Goal: Task Accomplishment & Management: Use online tool/utility

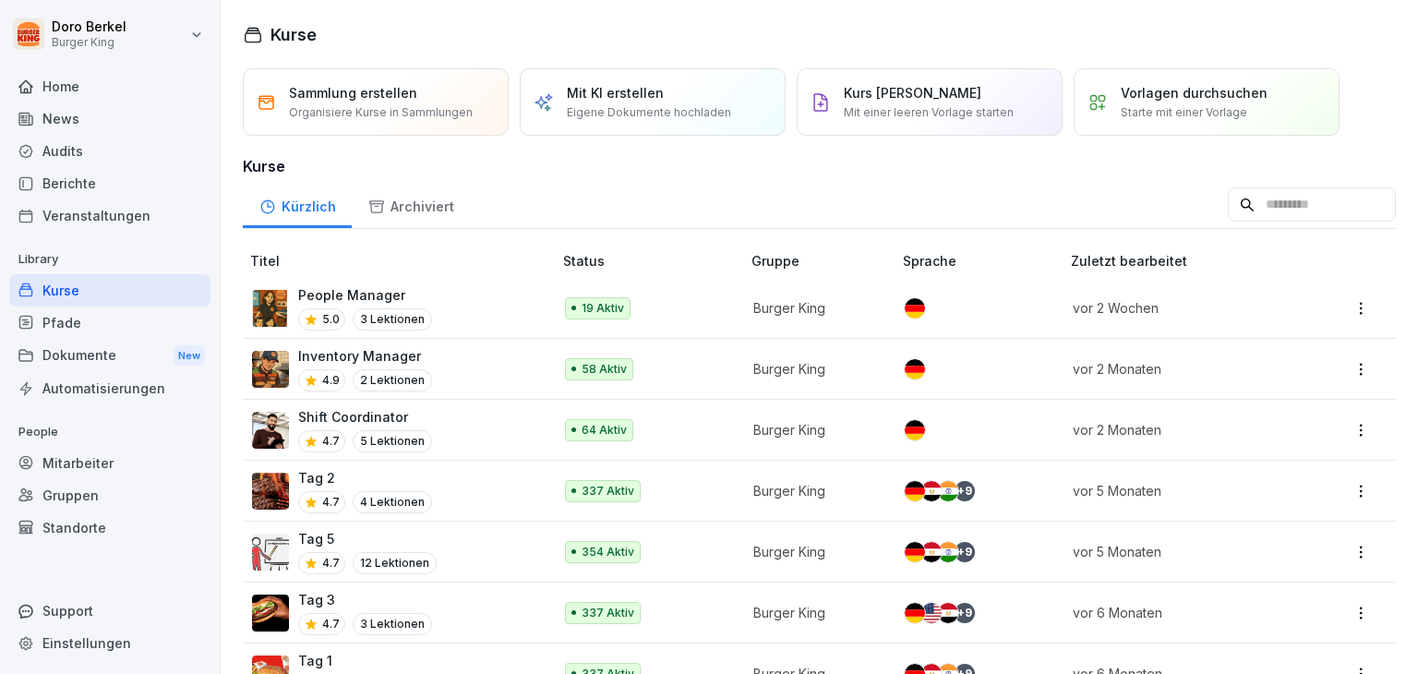
click at [96, 360] on div "Dokumente New" at bounding box center [109, 356] width 201 height 34
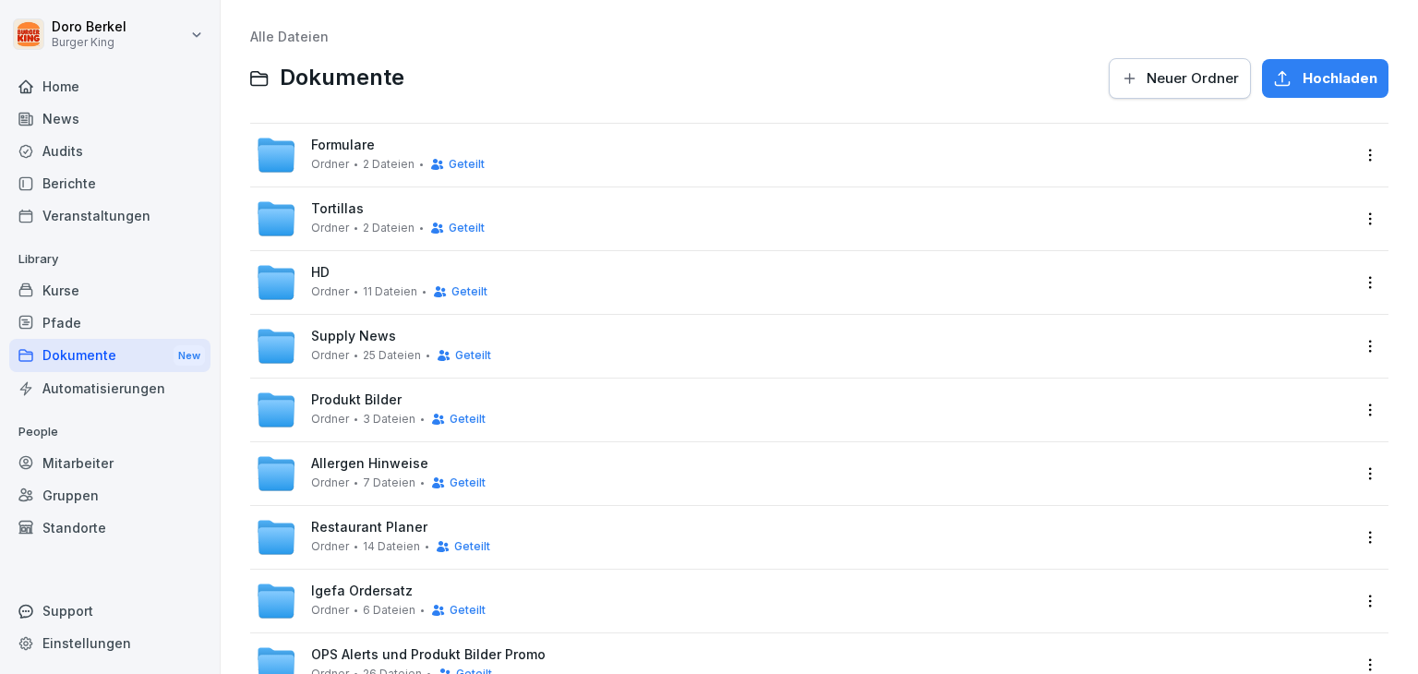
click at [354, 144] on span "Formulare" at bounding box center [343, 146] width 64 height 16
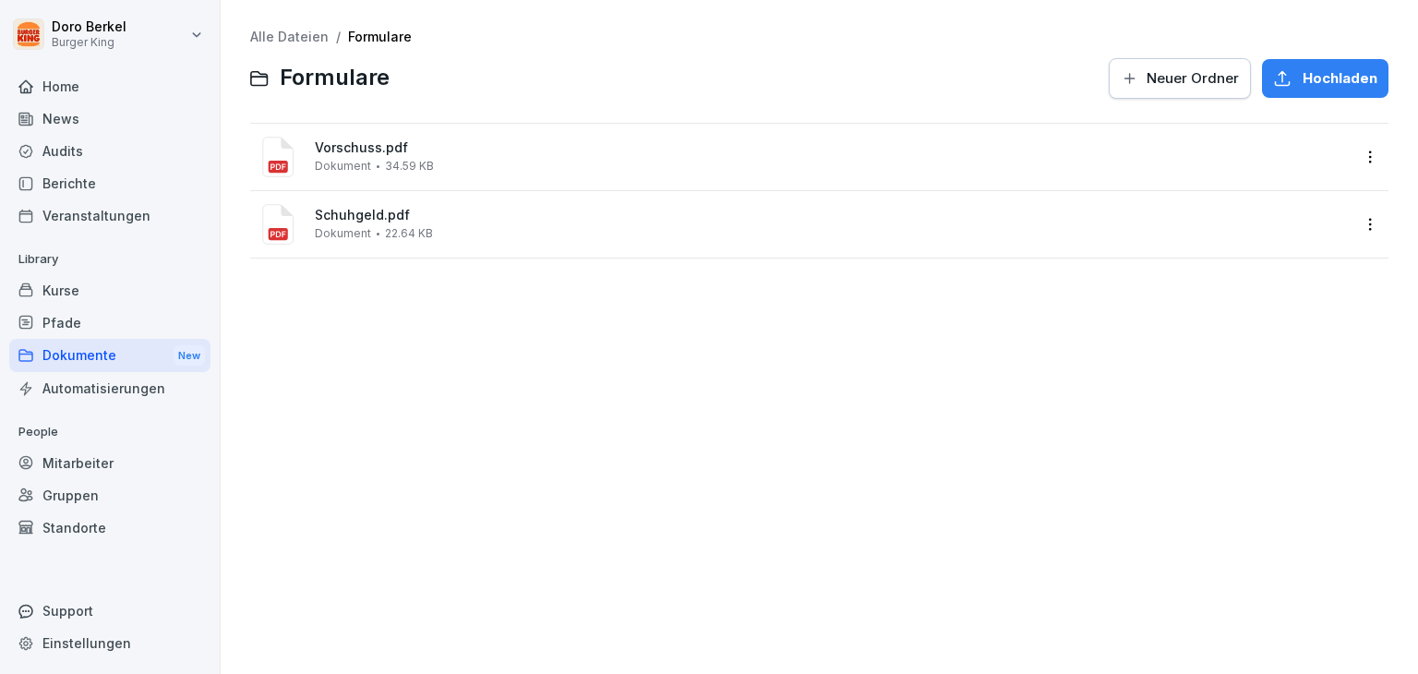
click at [1328, 82] on span "Hochladen" at bounding box center [1340, 78] width 75 height 20
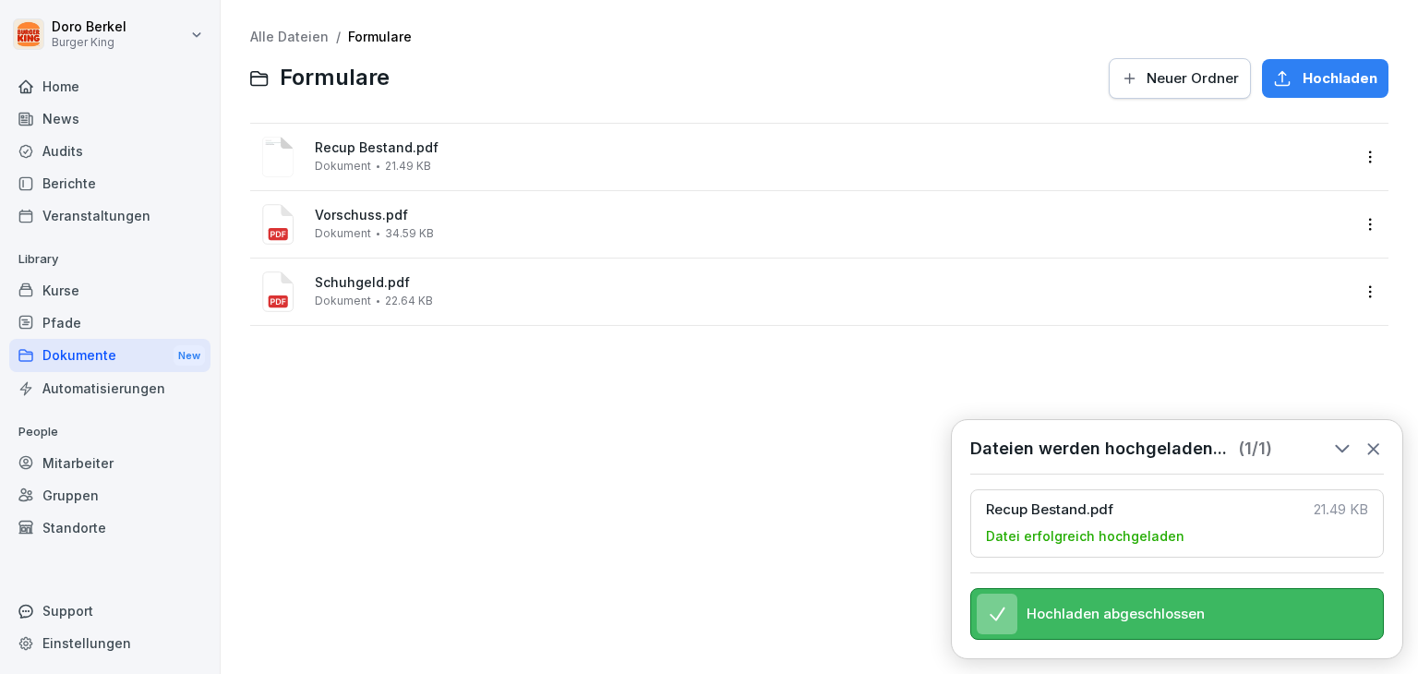
click at [621, 448] on div "Alle Dateien / Formulare Formulare Neuer Ordner Hochladen Recup Bestand.pdf Dok…" at bounding box center [819, 337] width 1170 height 646
click at [427, 160] on span "21.49 KB" at bounding box center [408, 166] width 46 height 13
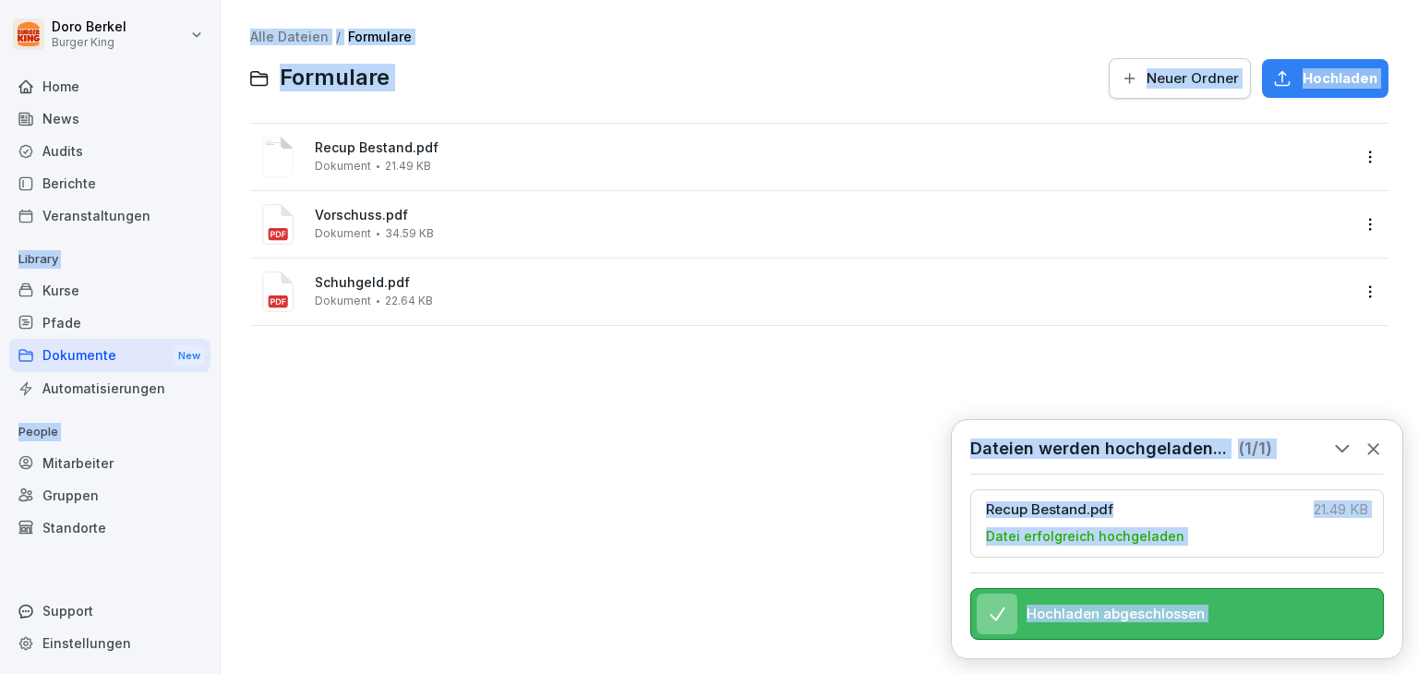
click at [376, 155] on span "Recup Bestand.pdf" at bounding box center [832, 148] width 1035 height 16
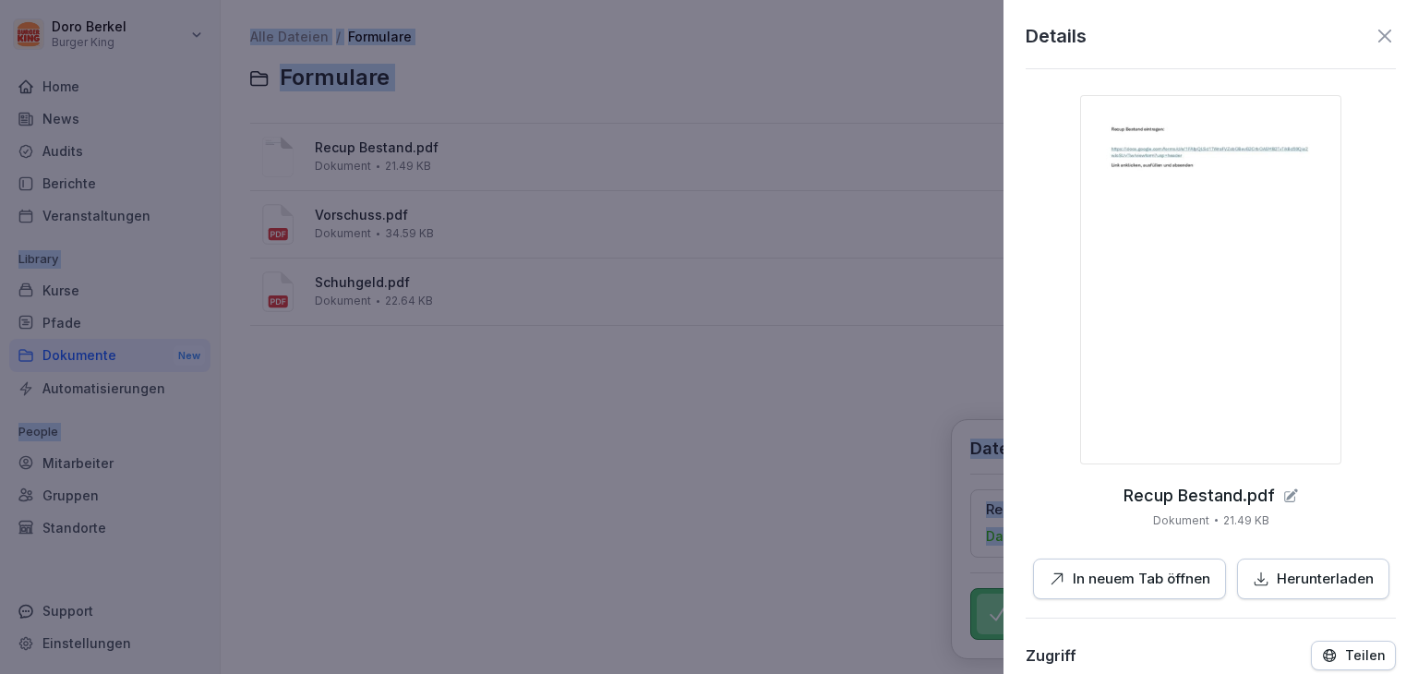
click at [1112, 587] on p "In neuem Tab öffnen" at bounding box center [1142, 579] width 138 height 21
click at [1126, 577] on p "In neuem Tab öffnen" at bounding box center [1142, 579] width 138 height 21
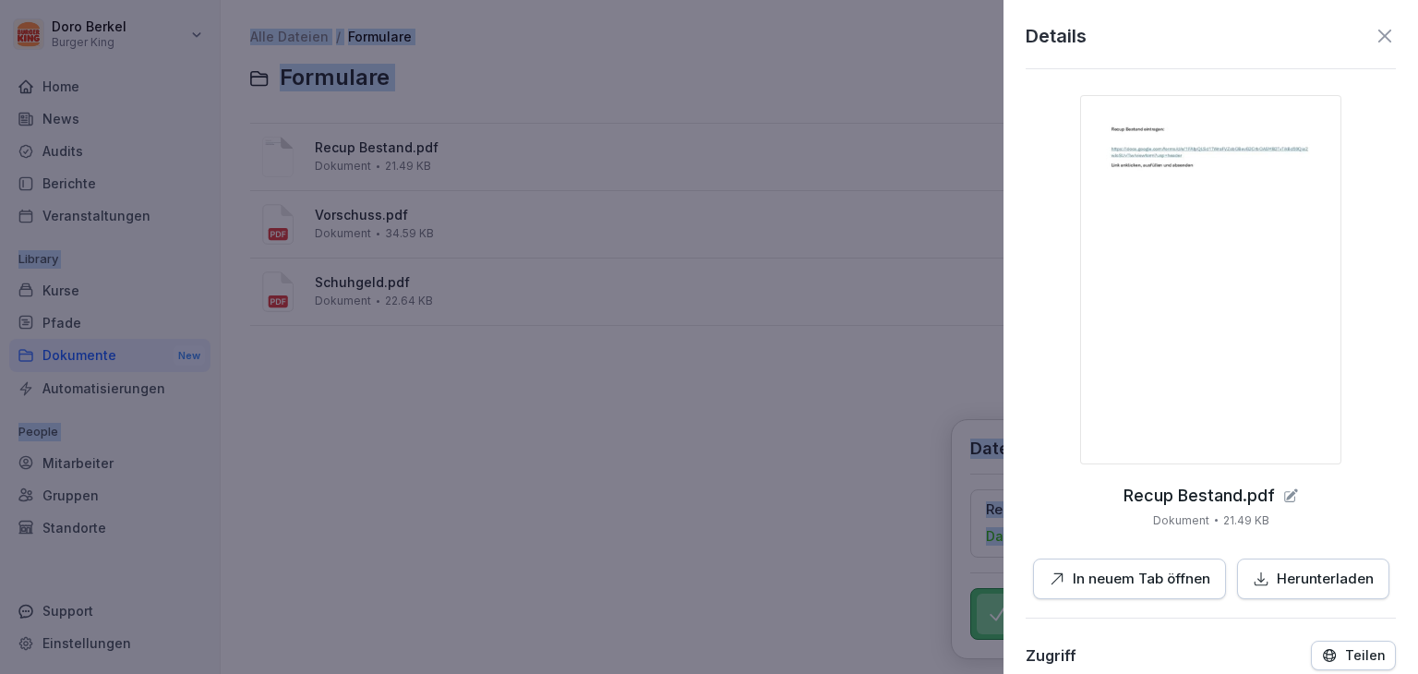
click at [1126, 577] on p "In neuem Tab öffnen" at bounding box center [1142, 579] width 138 height 21
click at [715, 494] on div at bounding box center [709, 337] width 1418 height 674
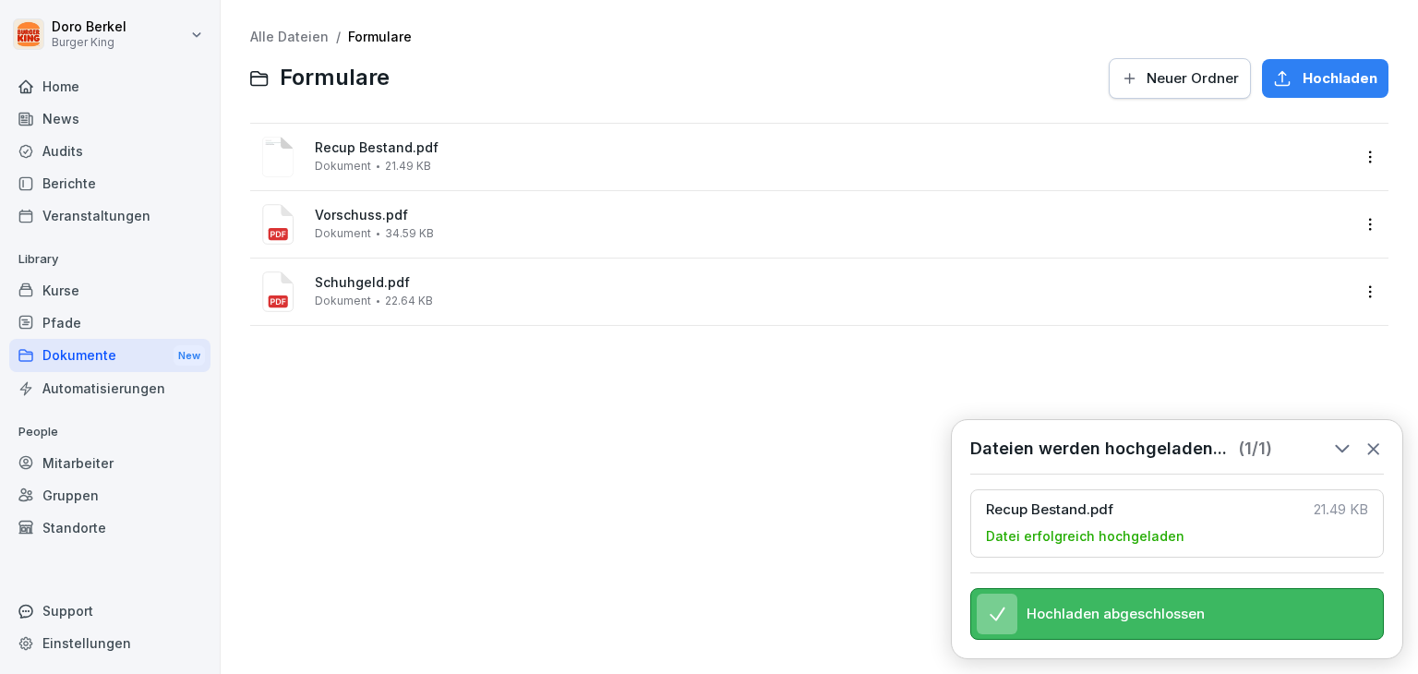
click at [1377, 439] on icon at bounding box center [1374, 449] width 20 height 20
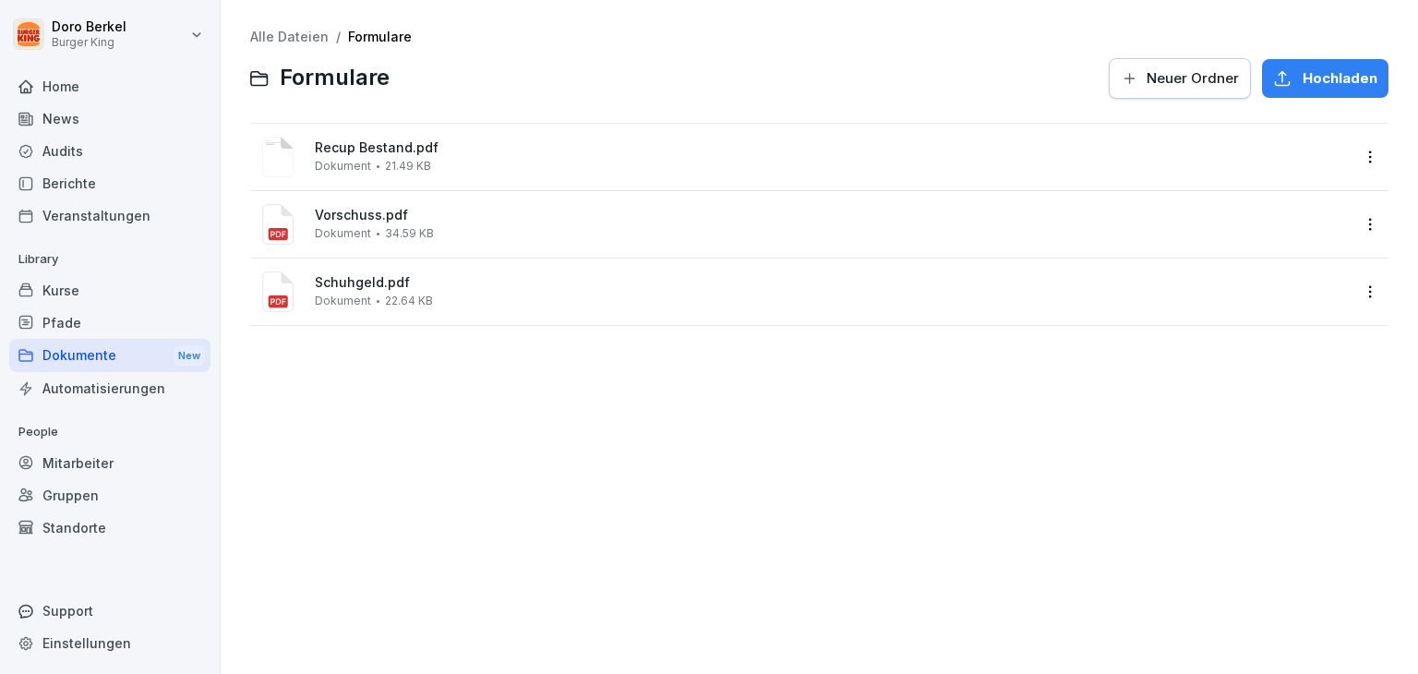
click at [164, 32] on html "[PERSON_NAME] Burger King Home News Audits Berichte Veranstaltungen Library Kur…" at bounding box center [709, 337] width 1418 height 674
click at [113, 113] on div "Abmelden" at bounding box center [118, 117] width 183 height 34
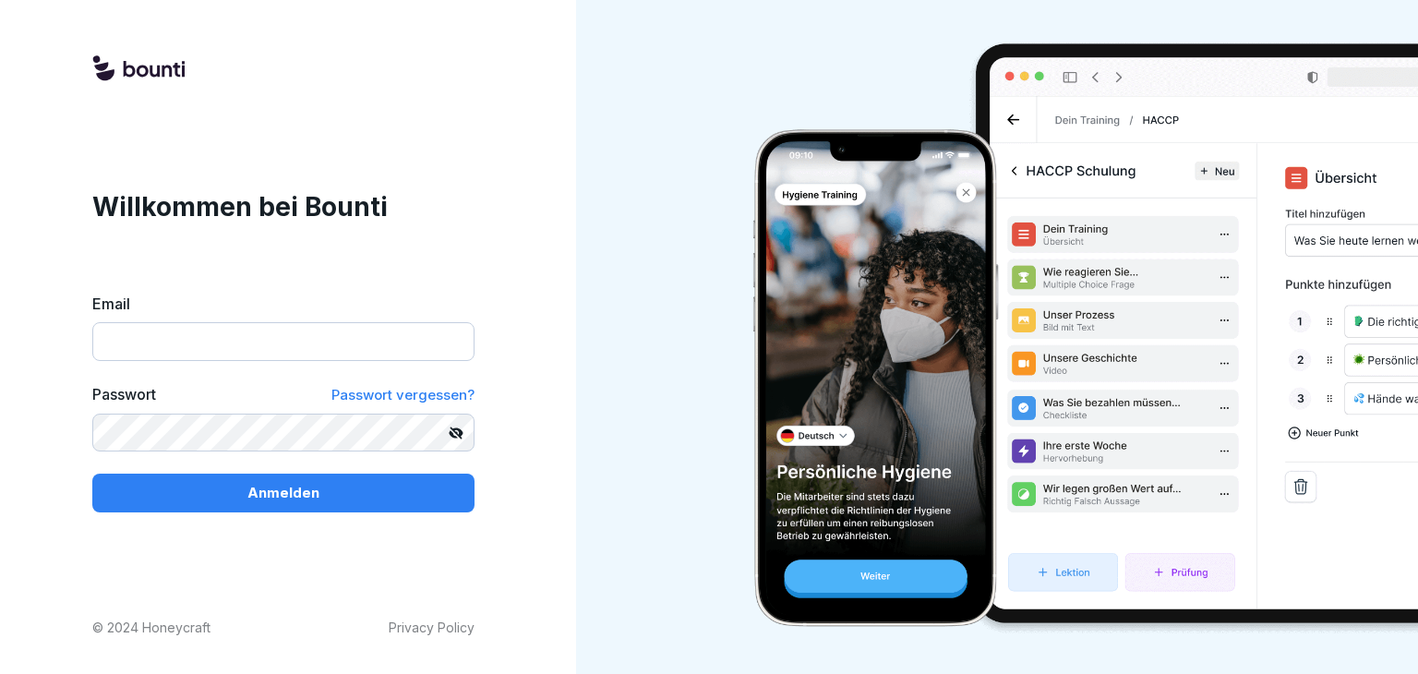
type input "**********"
click at [222, 489] on div "Anmelden" at bounding box center [283, 493] width 353 height 20
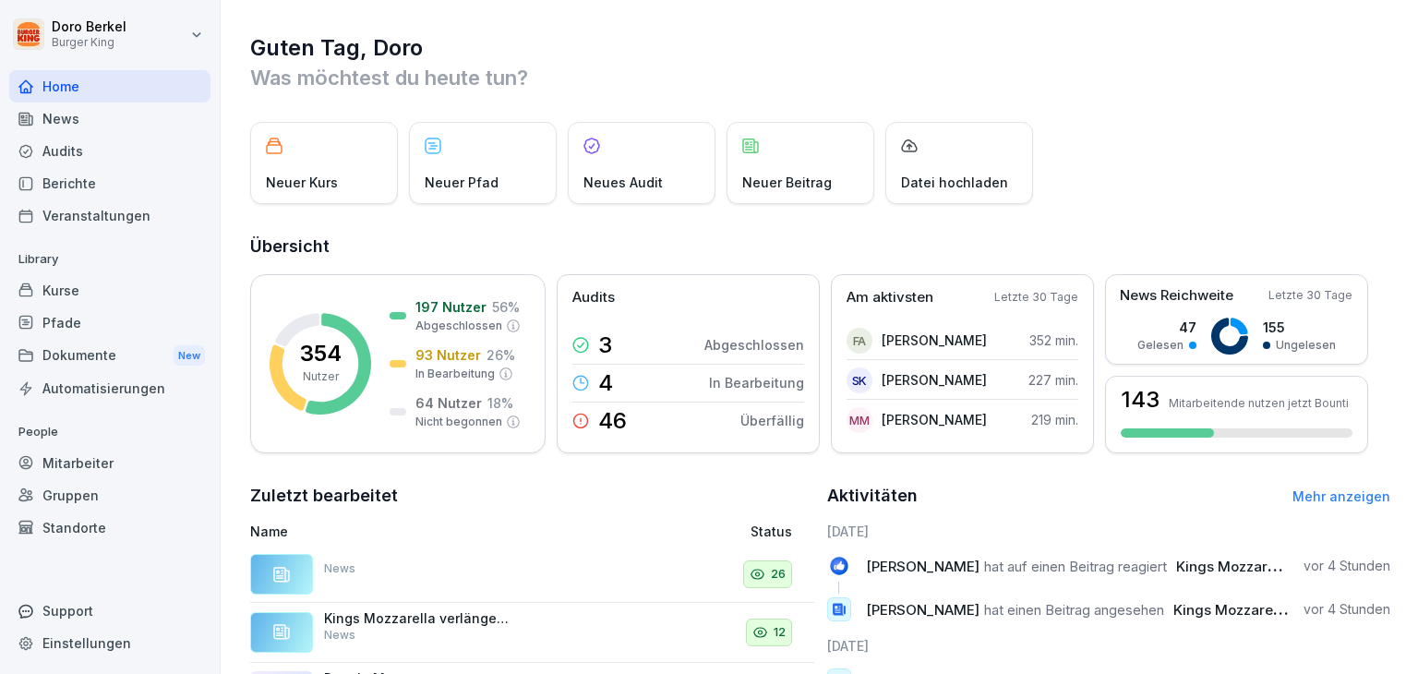
click at [82, 359] on div "Dokumente New" at bounding box center [109, 356] width 201 height 34
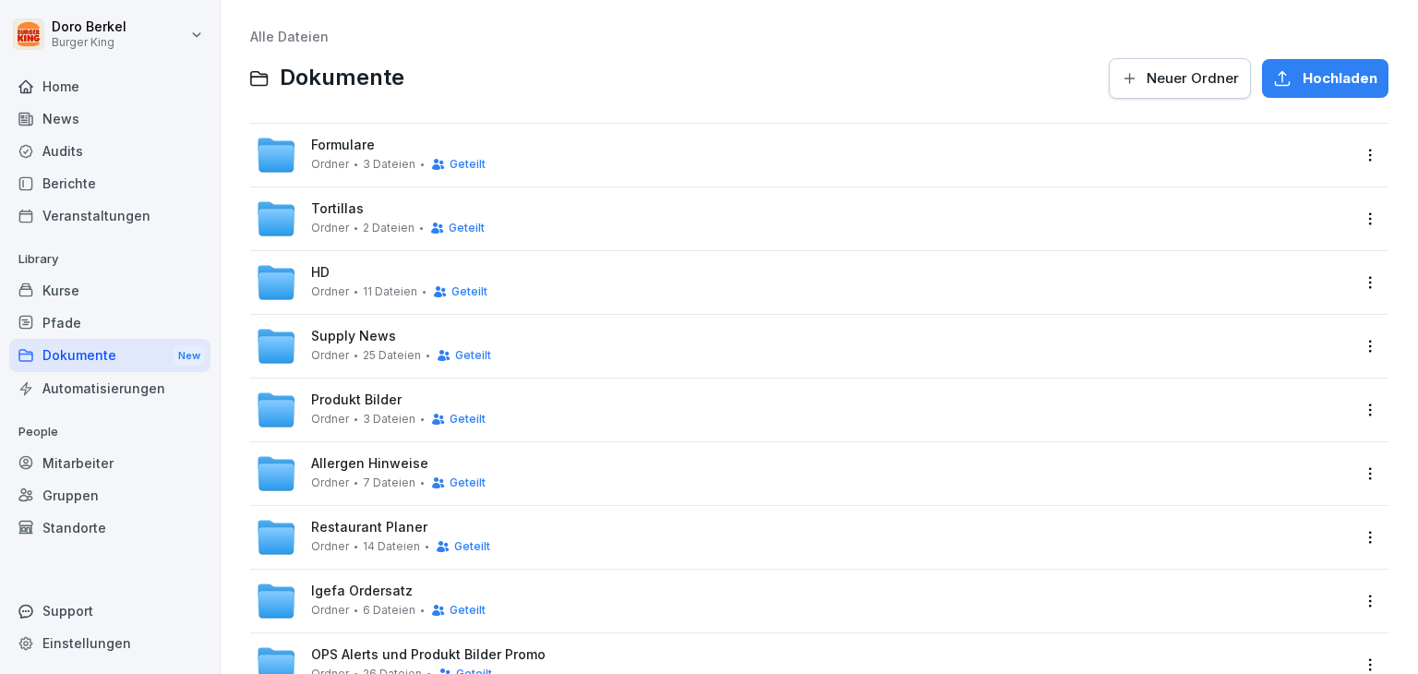
click at [356, 145] on span "Formulare" at bounding box center [343, 146] width 64 height 16
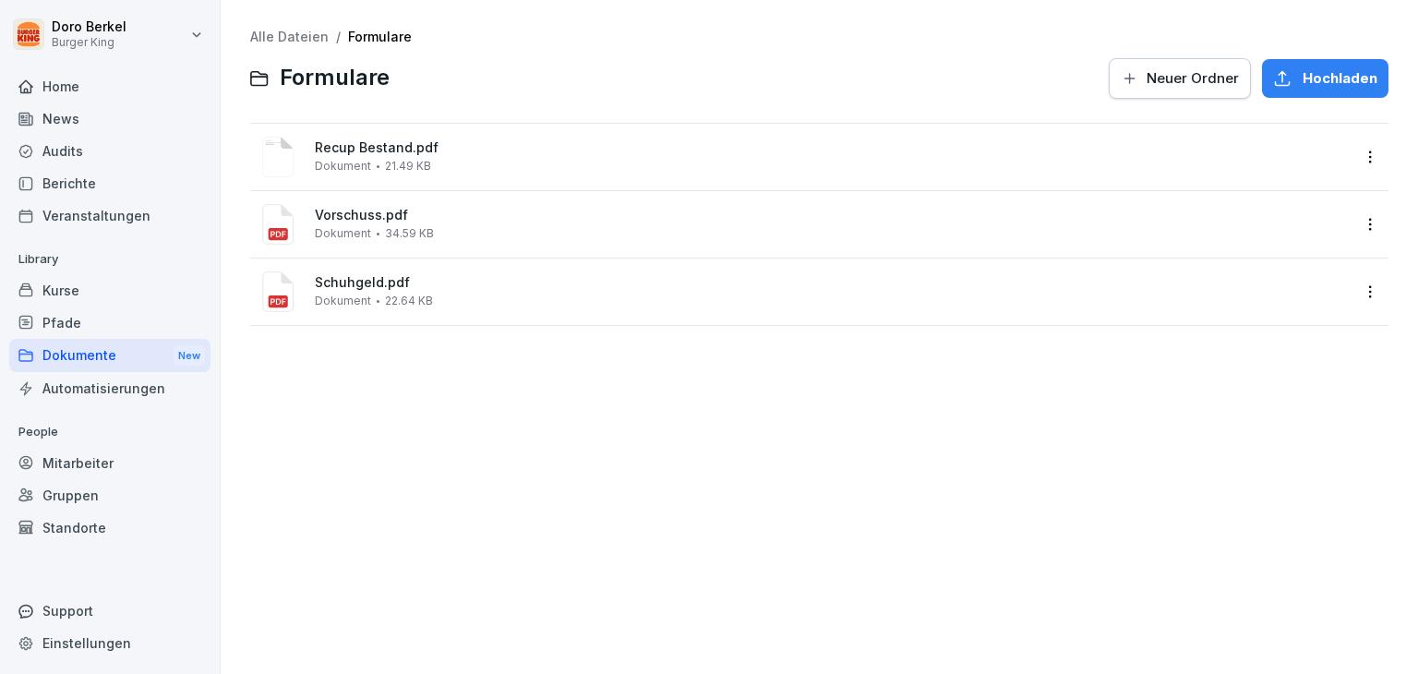
click at [369, 155] on span "Recup Bestand.pdf" at bounding box center [832, 148] width 1035 height 16
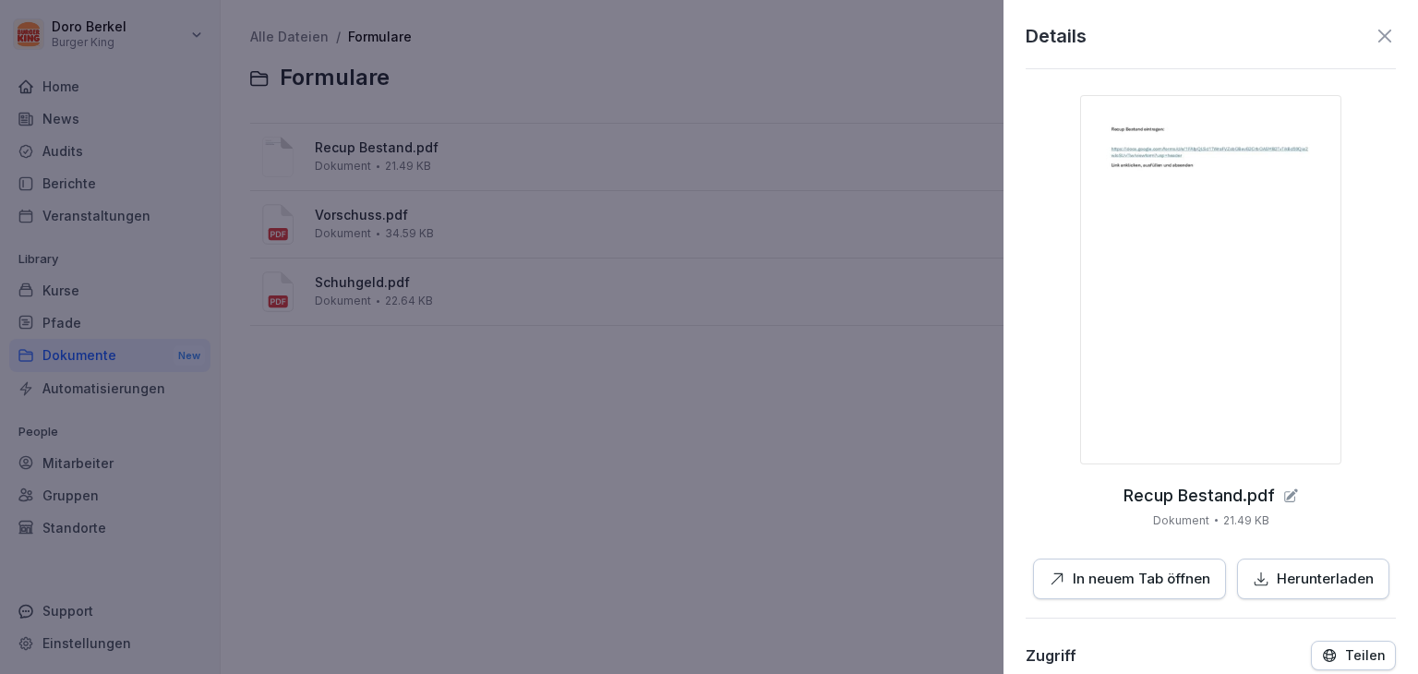
click at [1148, 589] on button "In neuem Tab öffnen" at bounding box center [1129, 580] width 193 height 42
click at [1136, 589] on button "In neuem Tab öffnen" at bounding box center [1129, 580] width 193 height 42
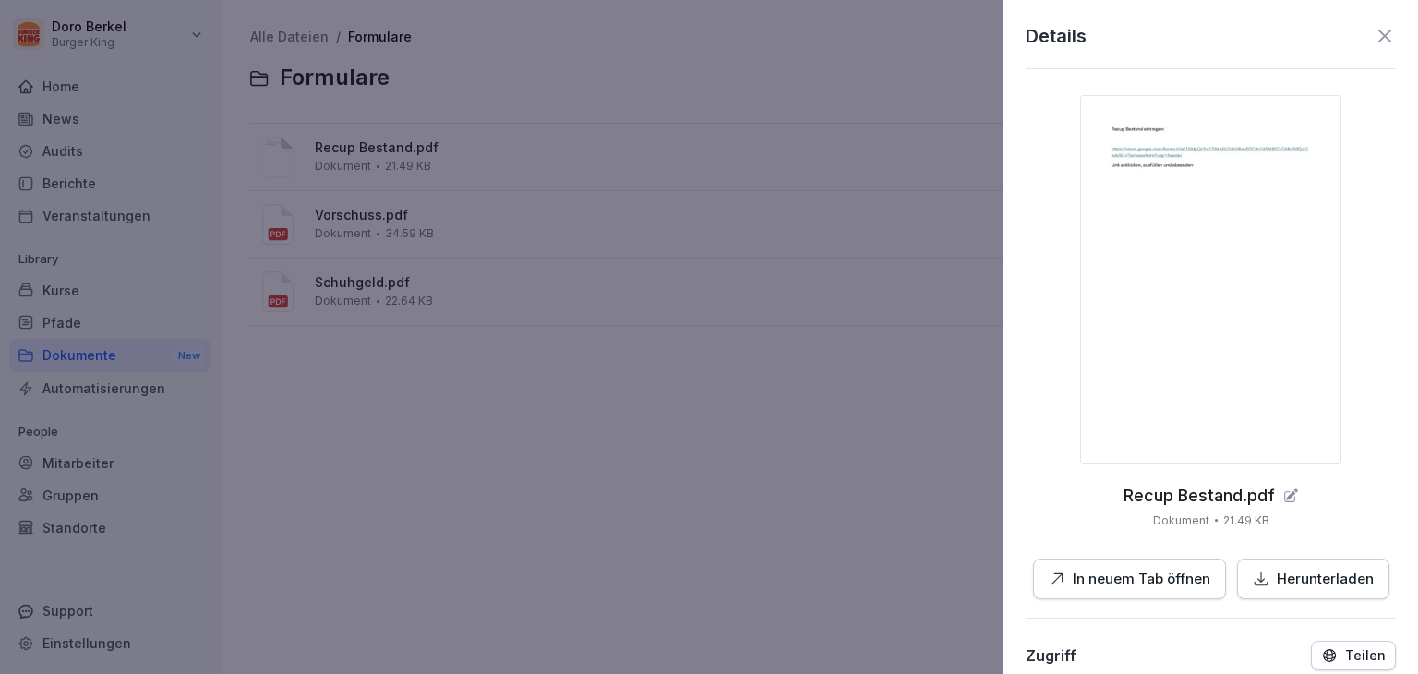
click at [1285, 583] on p "Herunterladen" at bounding box center [1325, 579] width 97 height 21
click at [1093, 578] on p "In neuem Tab öffnen" at bounding box center [1142, 579] width 138 height 21
click at [1374, 33] on icon at bounding box center [1385, 36] width 22 height 22
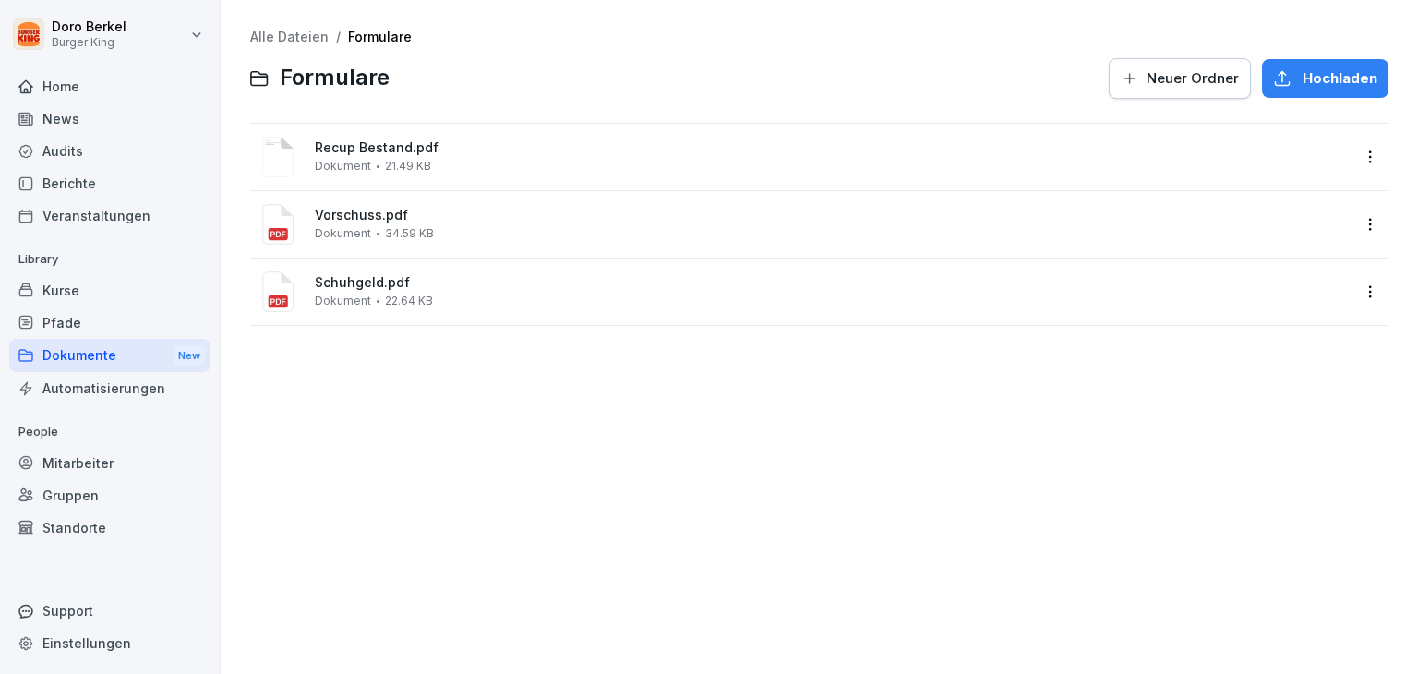
click at [382, 146] on span "Recup Bestand.pdf" at bounding box center [832, 148] width 1035 height 16
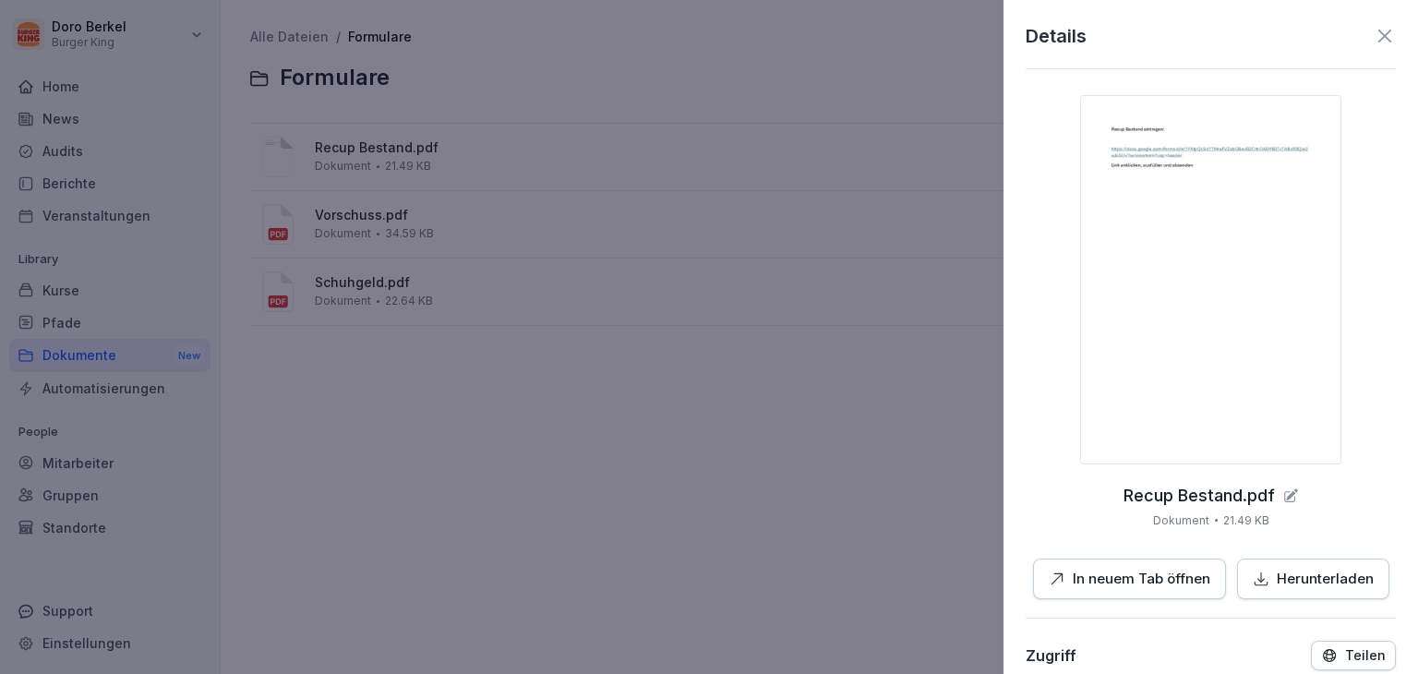
click at [1133, 595] on button "In neuem Tab öffnen" at bounding box center [1129, 580] width 193 height 42
click at [1133, 588] on p "In neuem Tab öffnen" at bounding box center [1142, 579] width 138 height 21
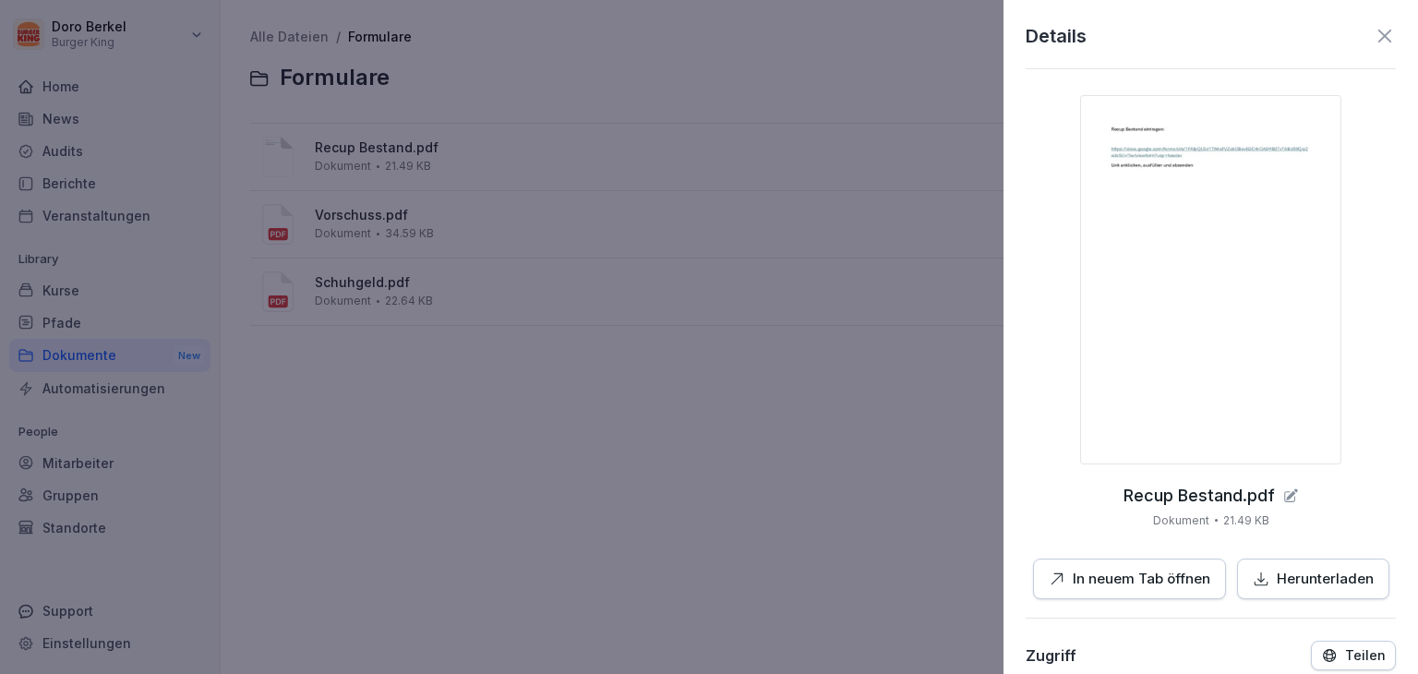
click at [1133, 588] on p "In neuem Tab öffnen" at bounding box center [1142, 579] width 138 height 21
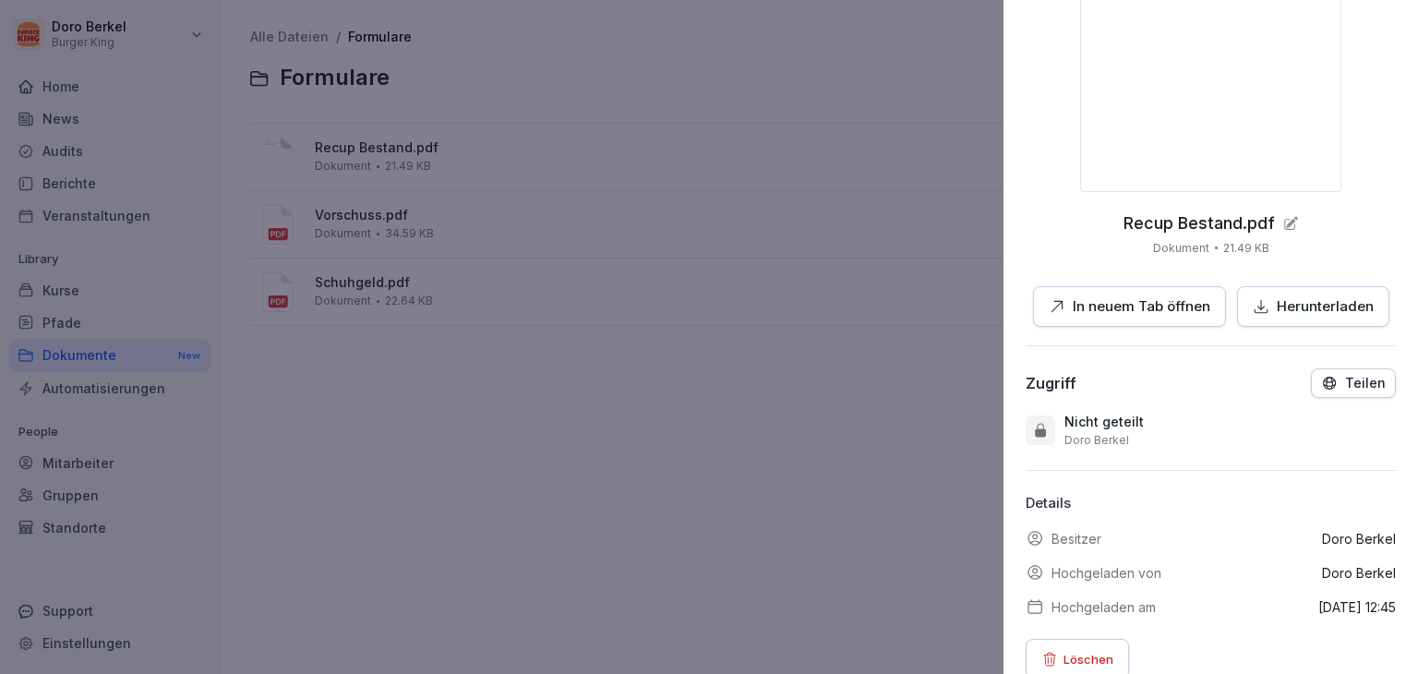
scroll to position [277, 0]
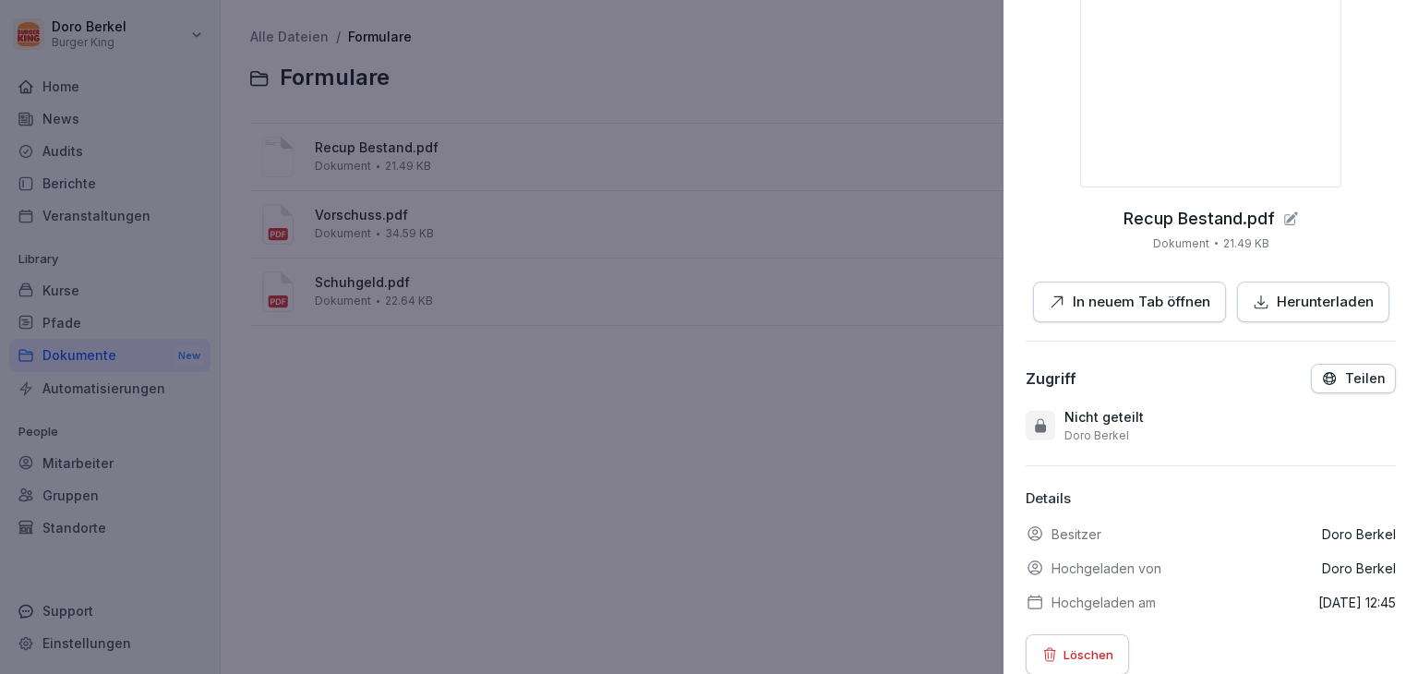
click at [1345, 379] on p "Teilen" at bounding box center [1365, 378] width 41 height 15
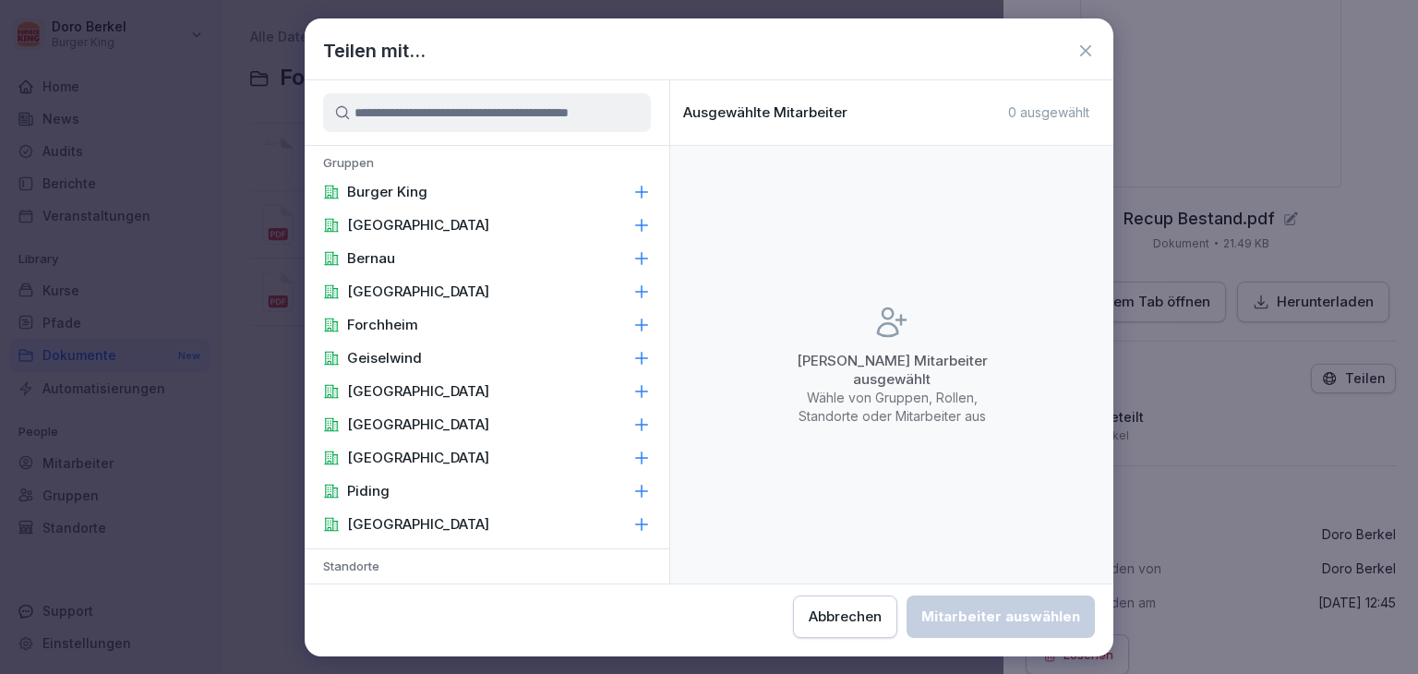
click at [1083, 45] on icon at bounding box center [1085, 51] width 18 height 18
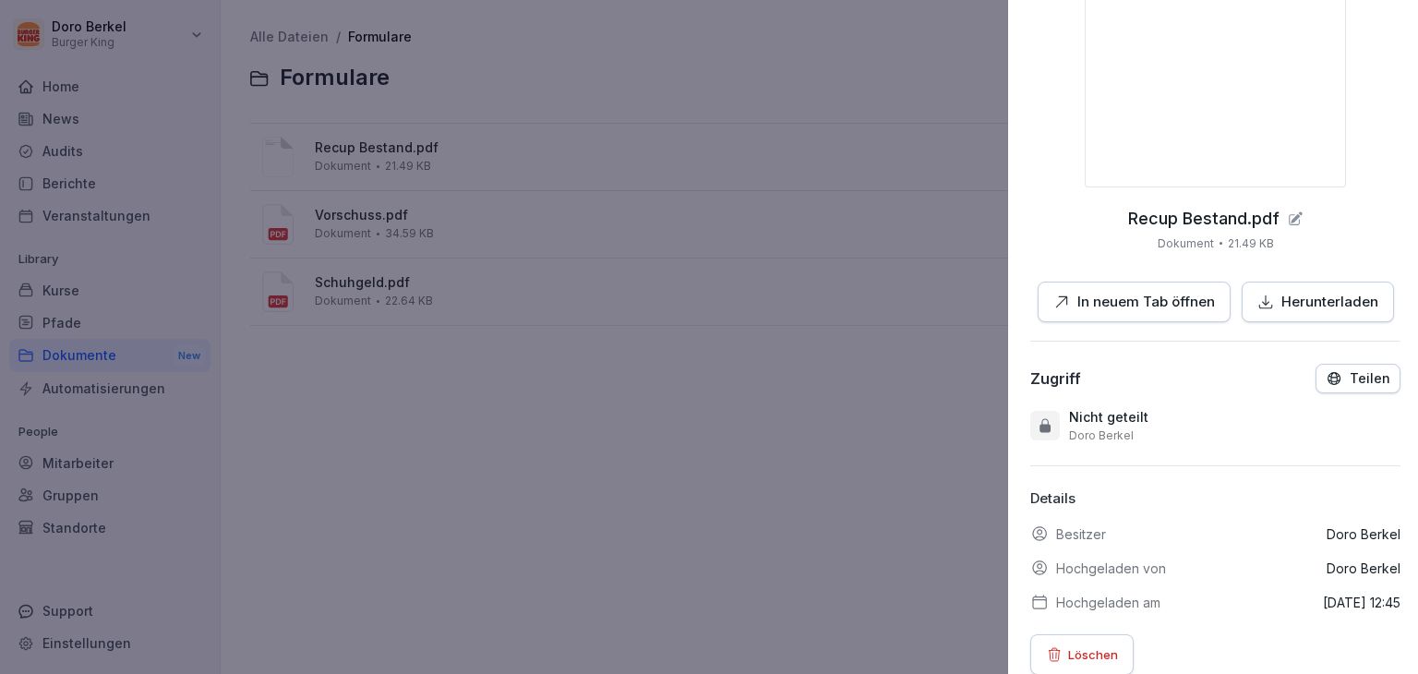
click at [877, 367] on div at bounding box center [709, 337] width 1418 height 674
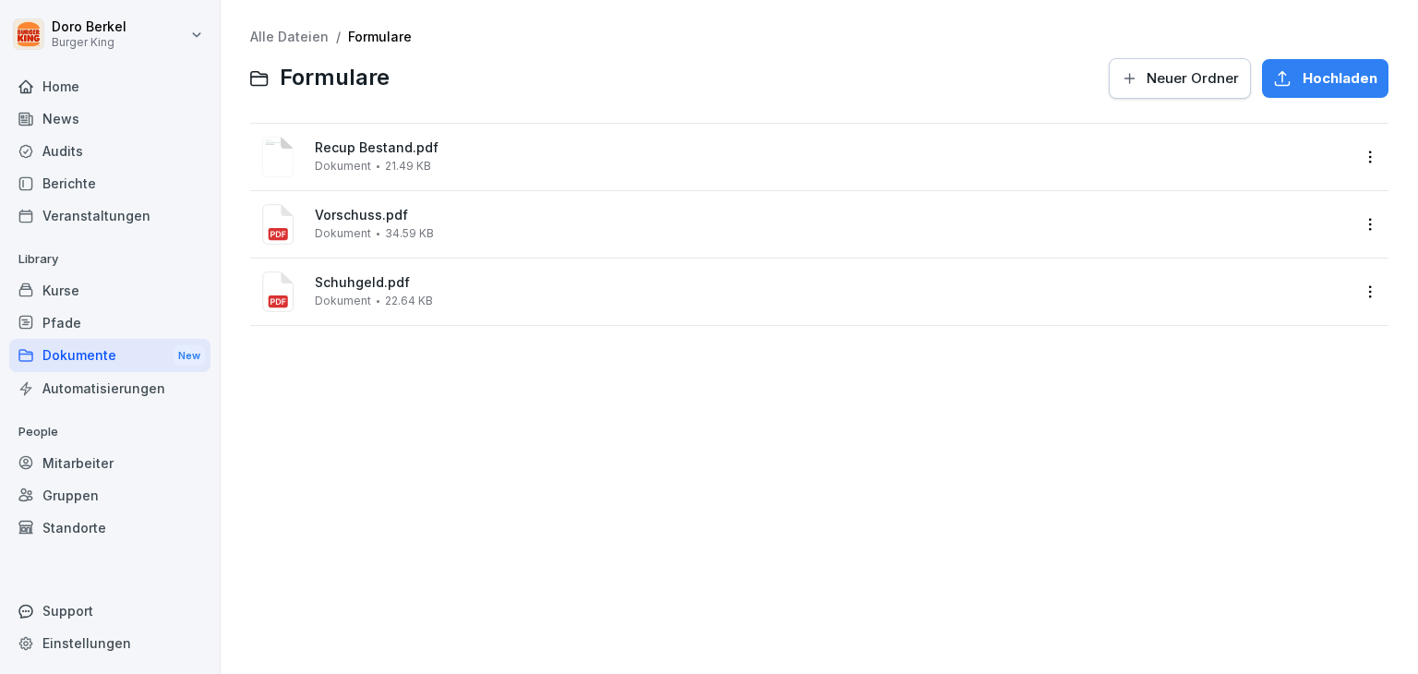
click at [356, 32] on link "Formulare" at bounding box center [380, 37] width 64 height 16
drag, startPoint x: 329, startPoint y: 78, endPoint x: 299, endPoint y: 76, distance: 29.7
click at [329, 78] on span "Formulare" at bounding box center [335, 78] width 110 height 27
click at [264, 42] on link "Alle Dateien" at bounding box center [289, 37] width 78 height 16
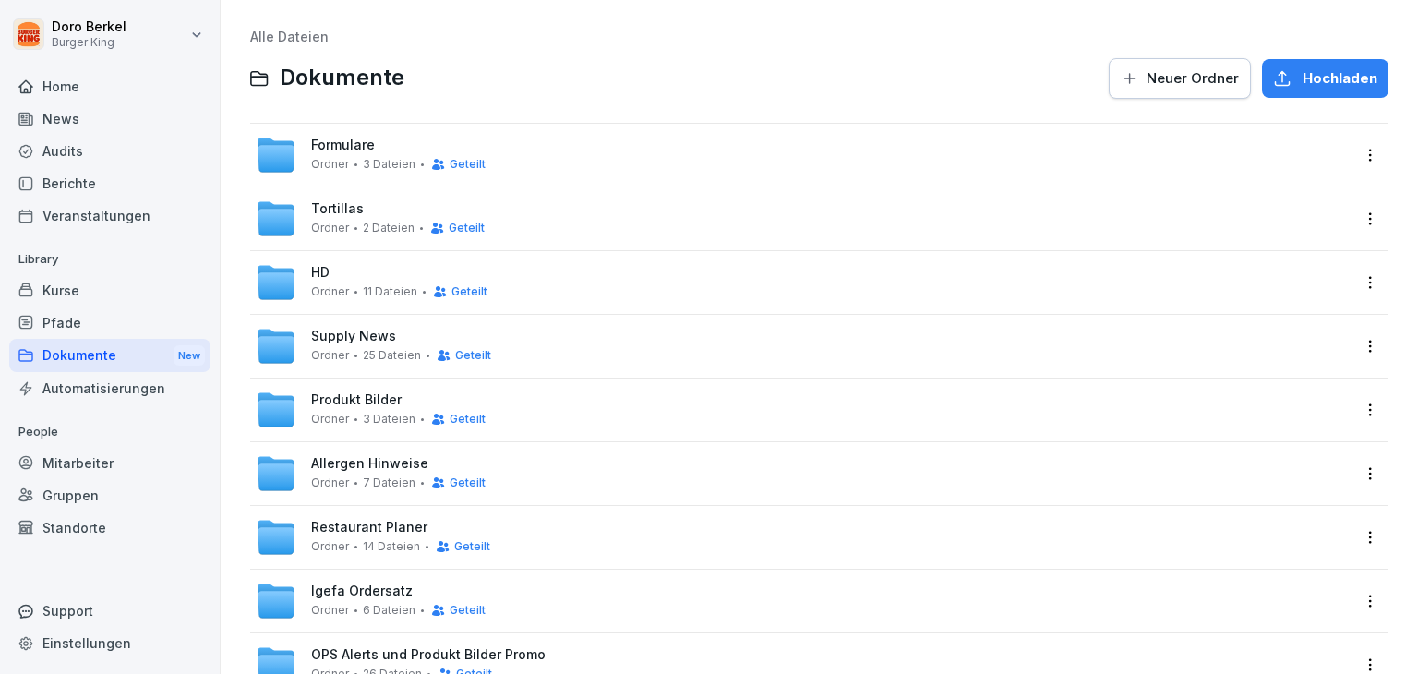
click at [1355, 161] on html "Doro Berkel Burger King Home News Audits Berichte Veranstaltungen Library Kurse…" at bounding box center [709, 337] width 1418 height 674
click at [1279, 186] on div "Details" at bounding box center [1279, 192] width 178 height 37
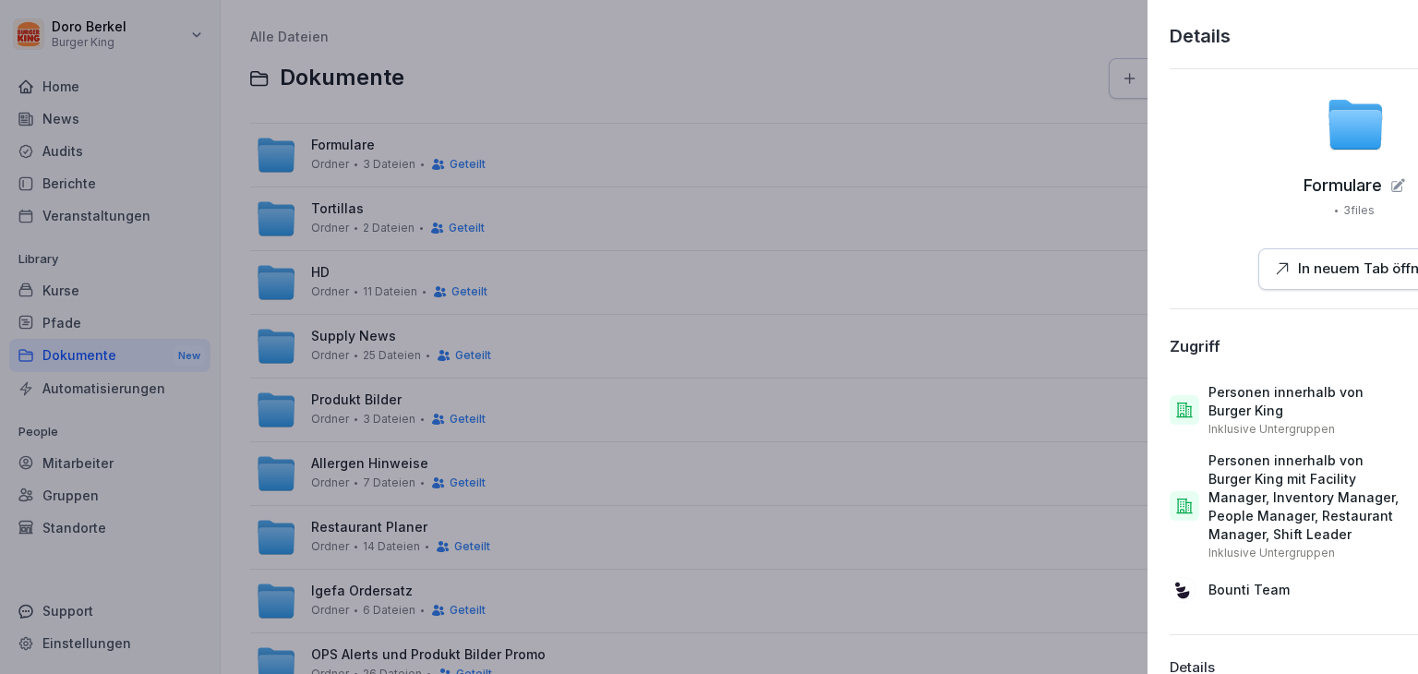
click at [362, 139] on div at bounding box center [709, 337] width 1418 height 674
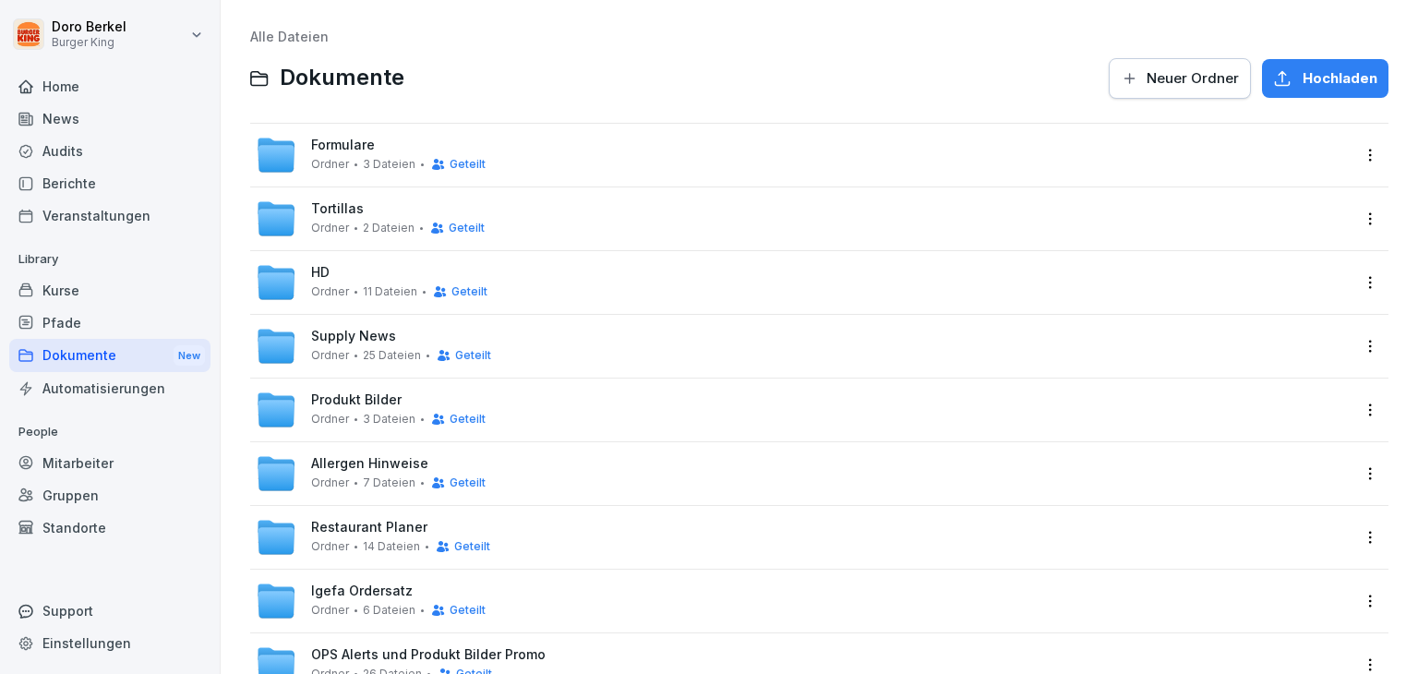
click at [78, 466] on div "Mitarbeiter" at bounding box center [109, 463] width 201 height 32
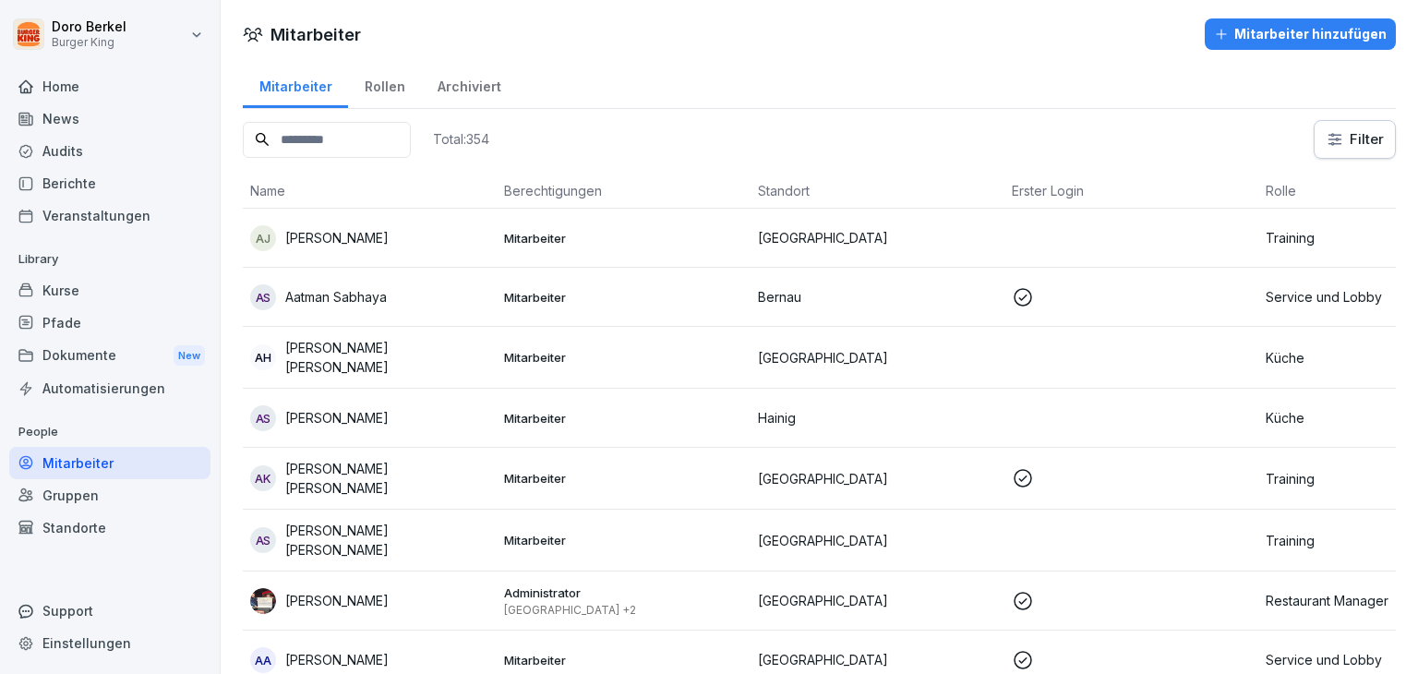
click at [328, 132] on input at bounding box center [327, 140] width 168 height 36
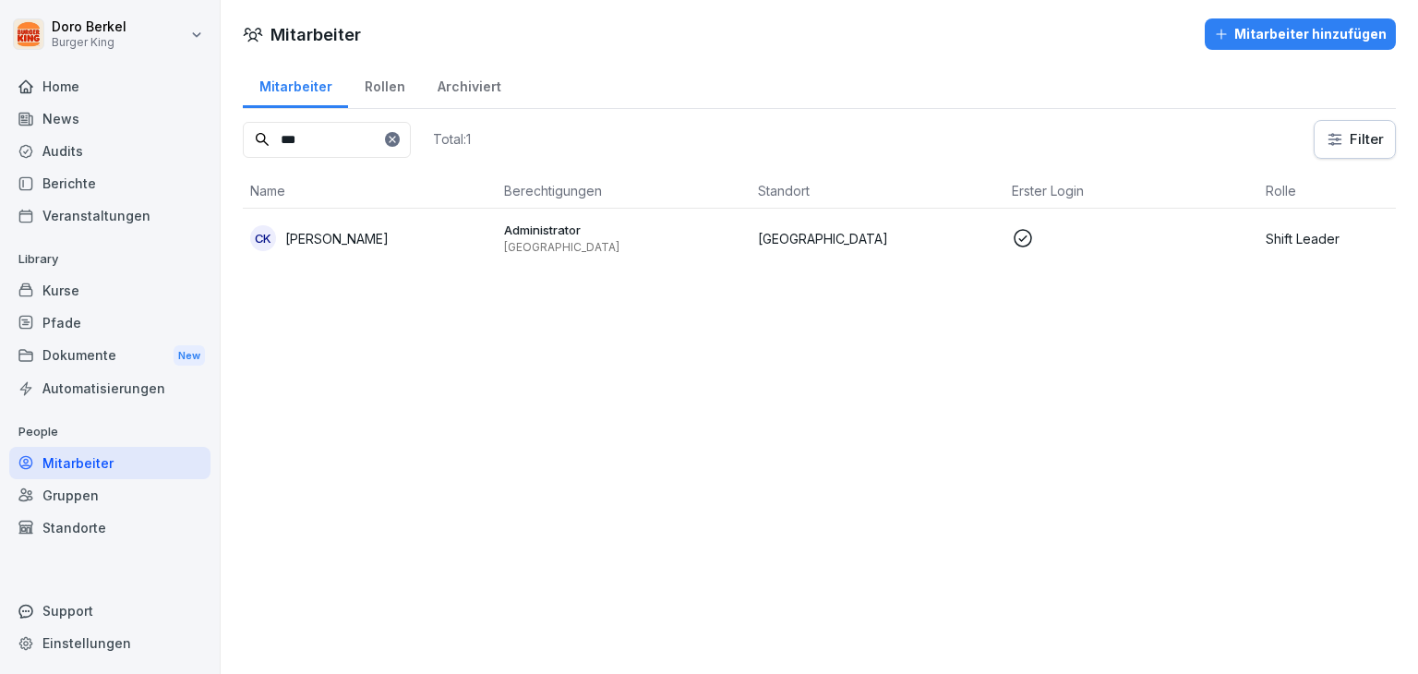
type input "***"
click at [362, 234] on p "Christine Karius" at bounding box center [336, 238] width 103 height 19
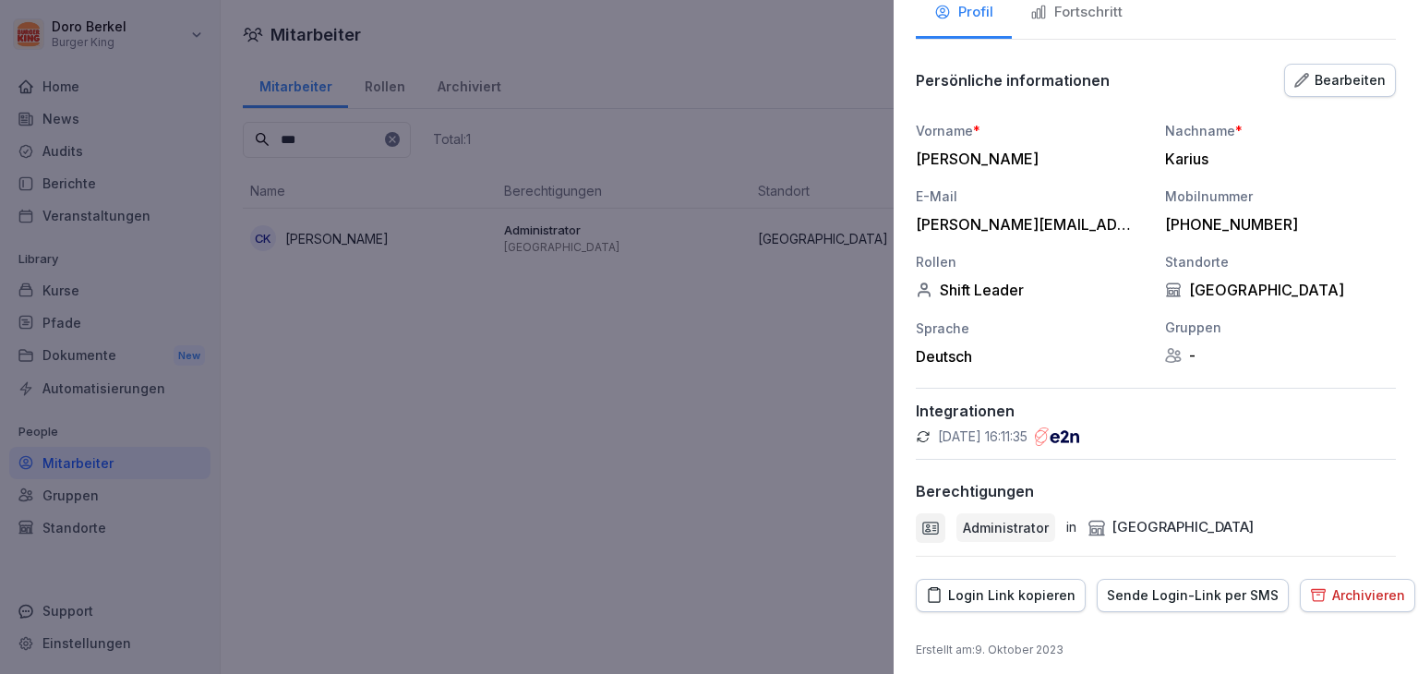
scroll to position [122, 0]
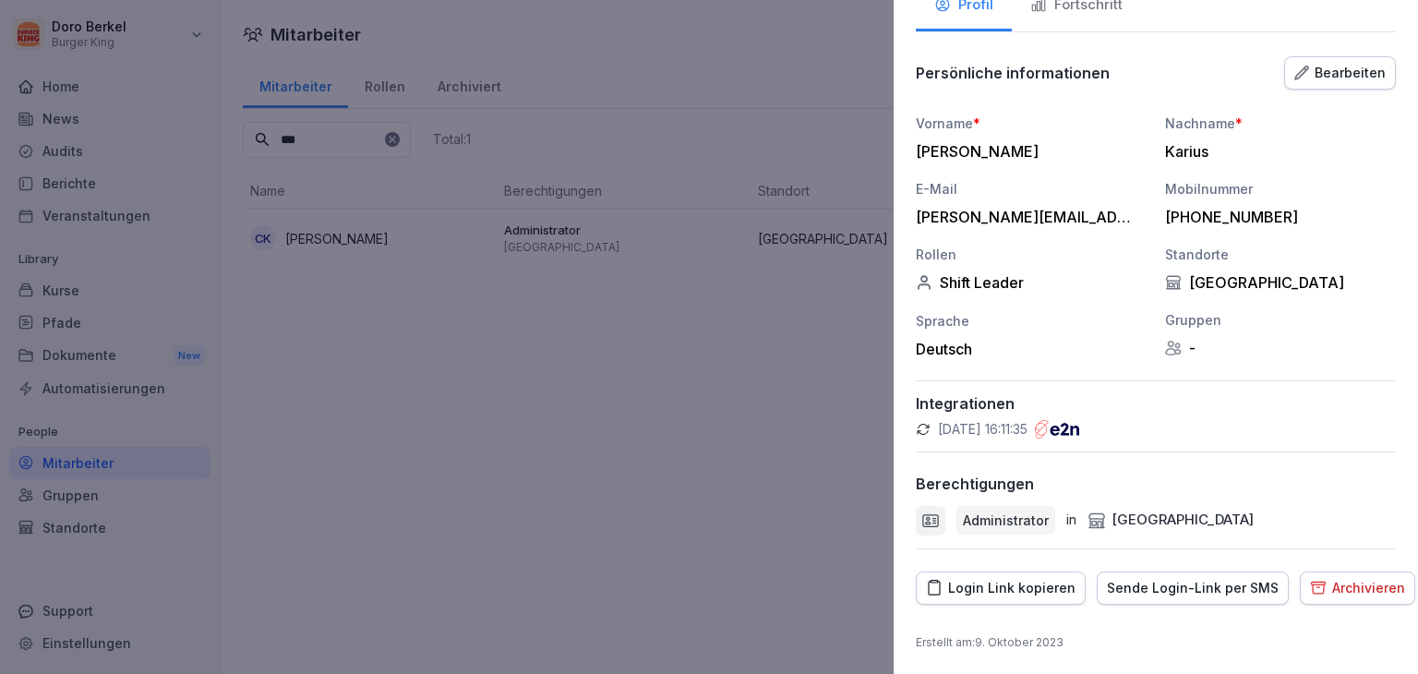
click at [1002, 583] on div "Login Link kopieren" at bounding box center [1001, 588] width 150 height 20
